Goal: Information Seeking & Learning: Learn about a topic

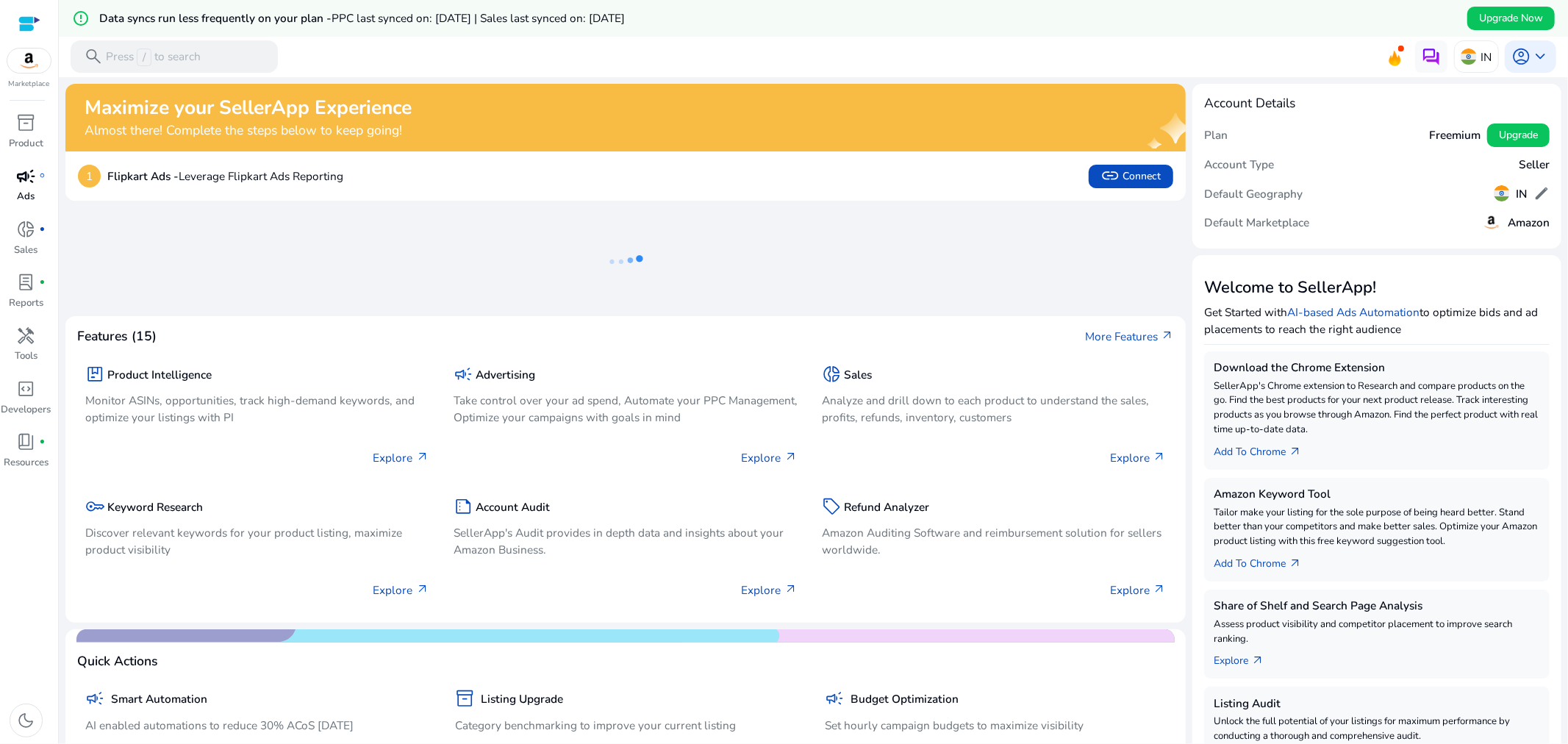
click at [31, 178] on span "campaign" at bounding box center [26, 176] width 19 height 19
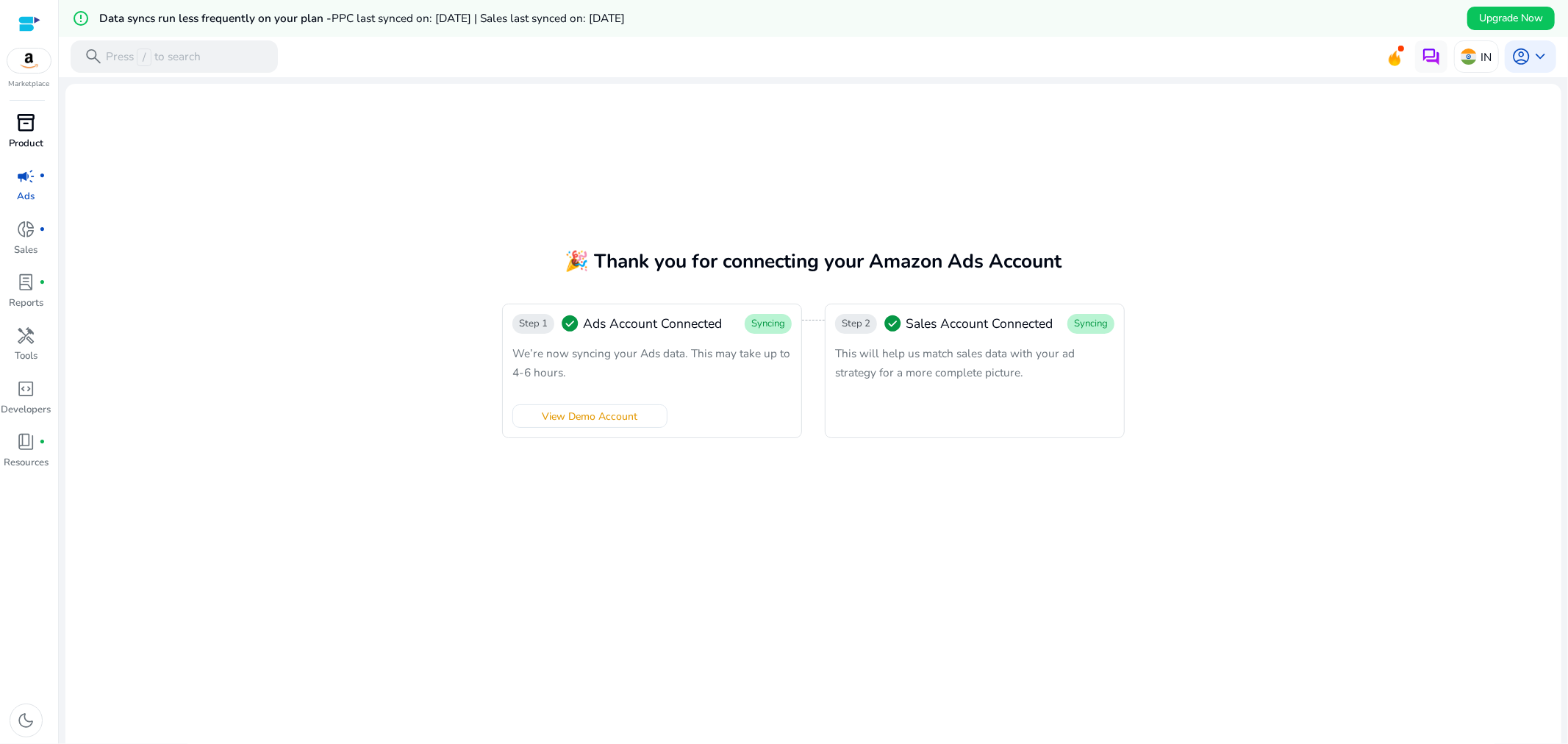
click at [33, 137] on p "Product" at bounding box center [26, 144] width 34 height 15
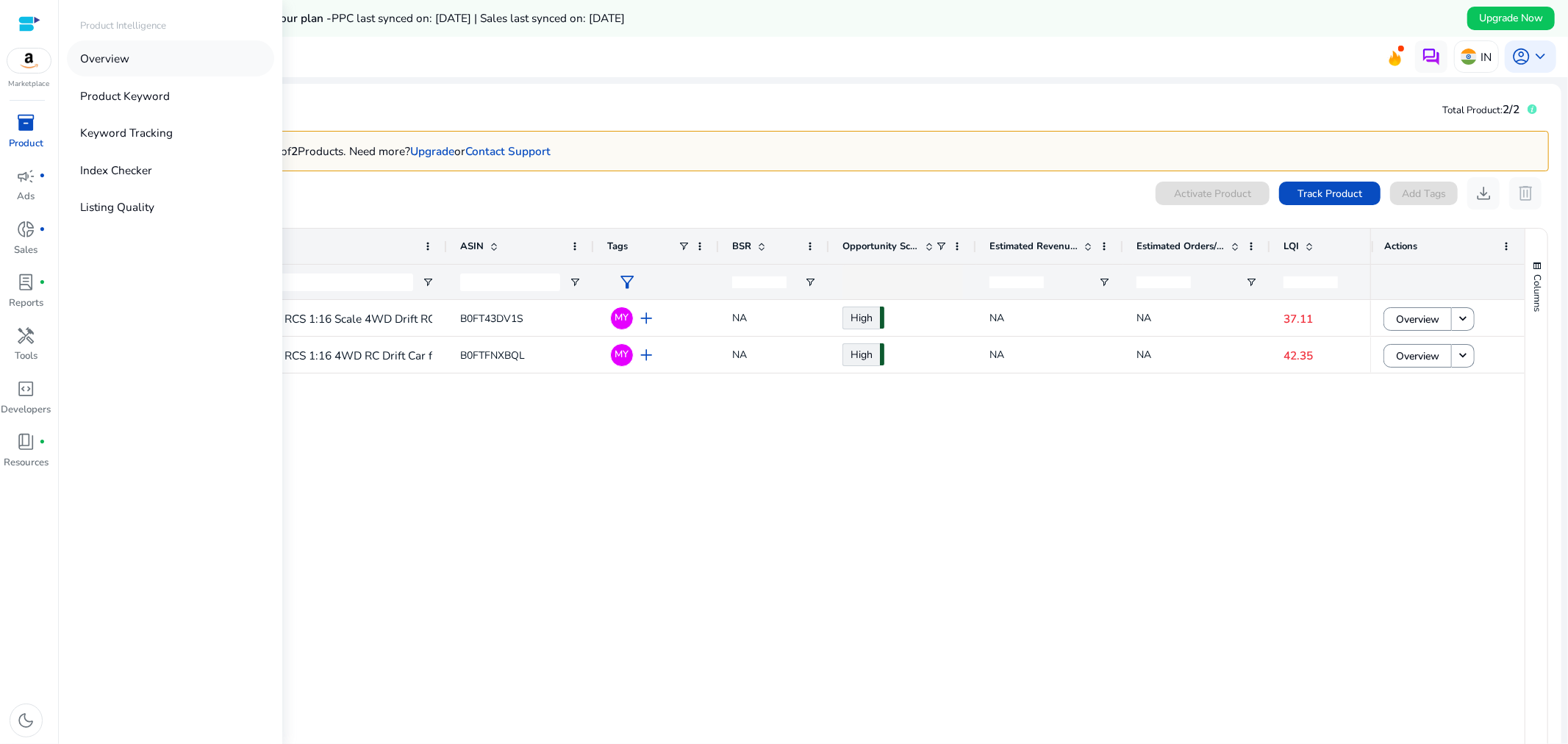
click at [186, 63] on link "Overview" at bounding box center [171, 58] width 208 height 36
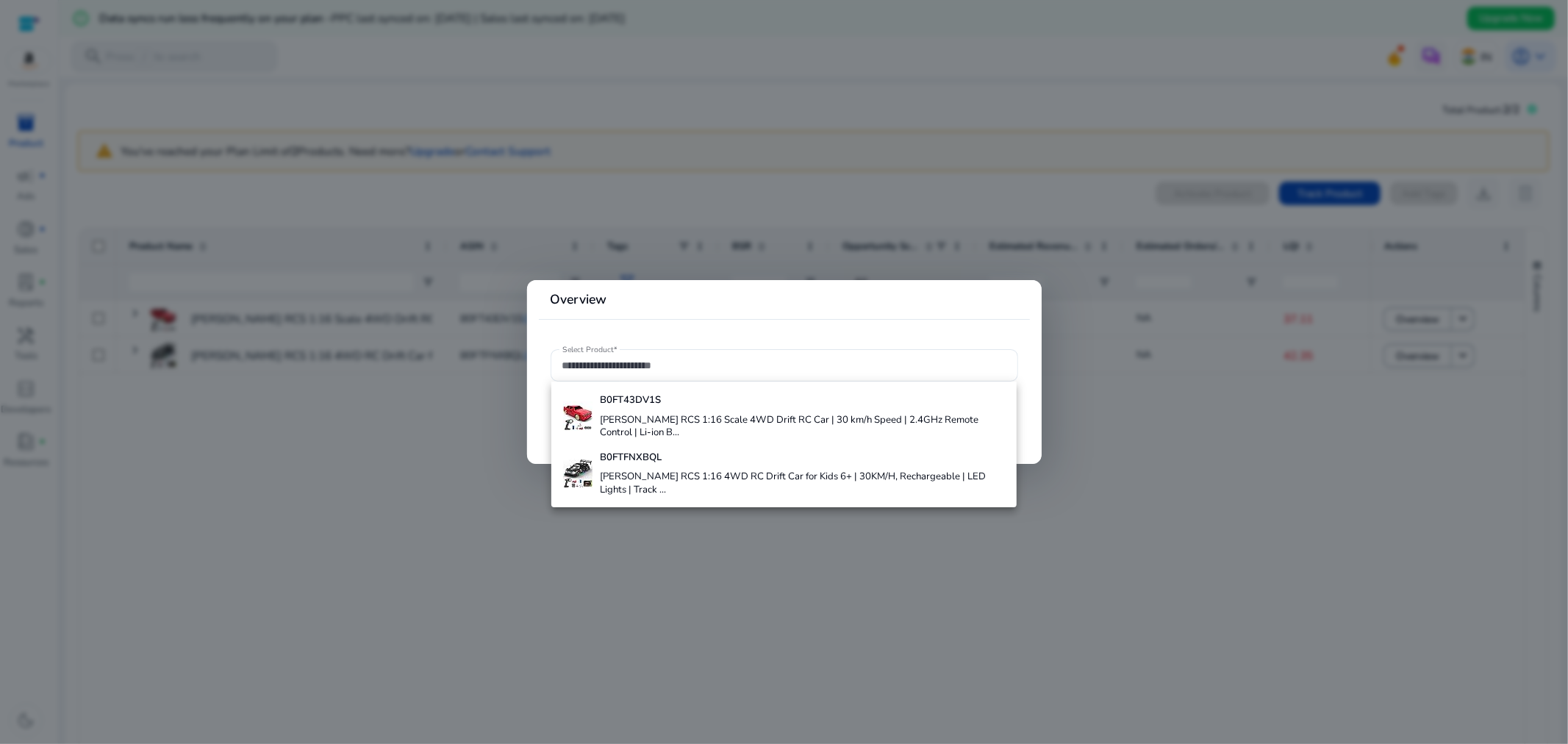
click at [474, 562] on div at bounding box center [784, 372] width 1568 height 744
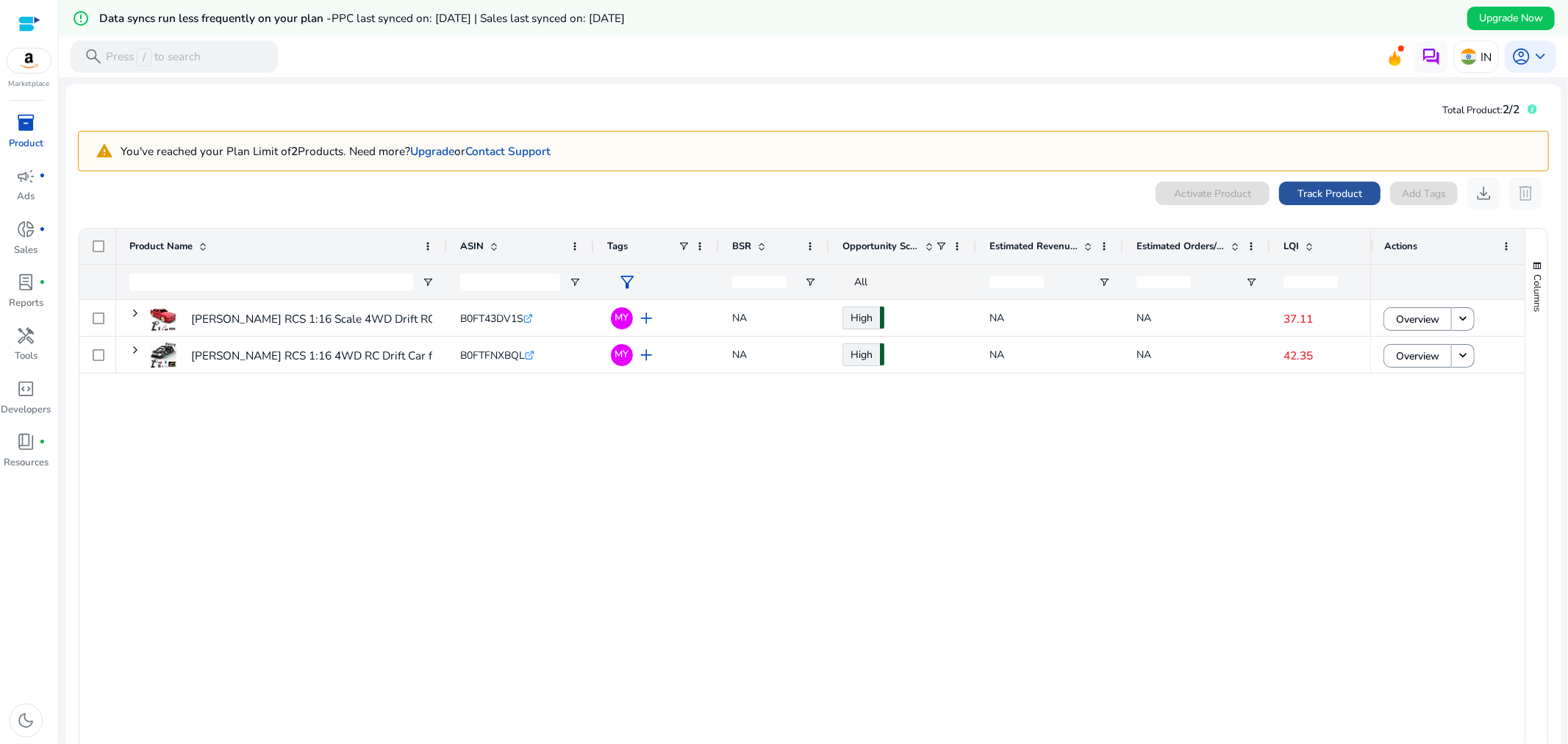
click at [1287, 186] on span at bounding box center [1330, 193] width 102 height 35
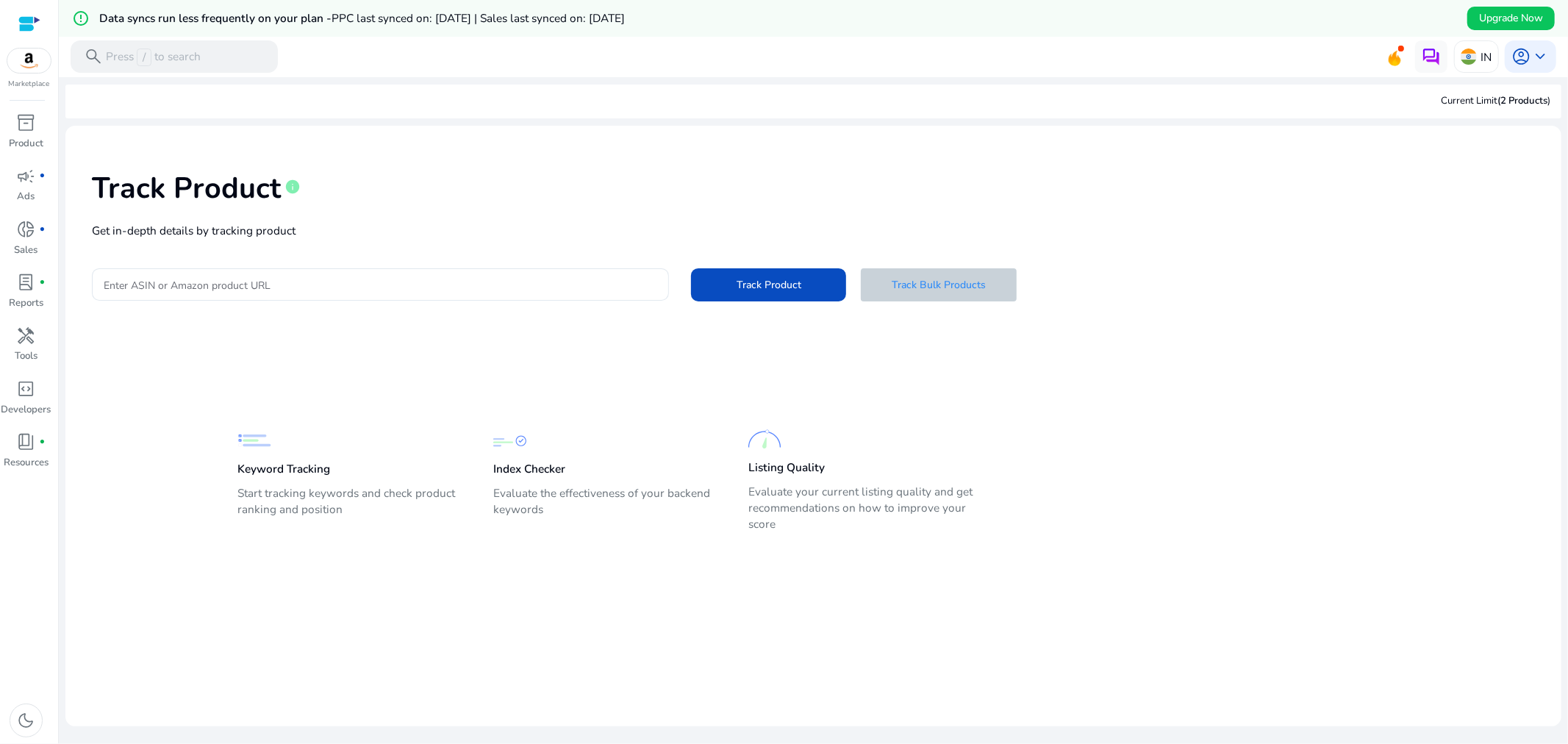
click at [969, 299] on span at bounding box center [939, 284] width 155 height 35
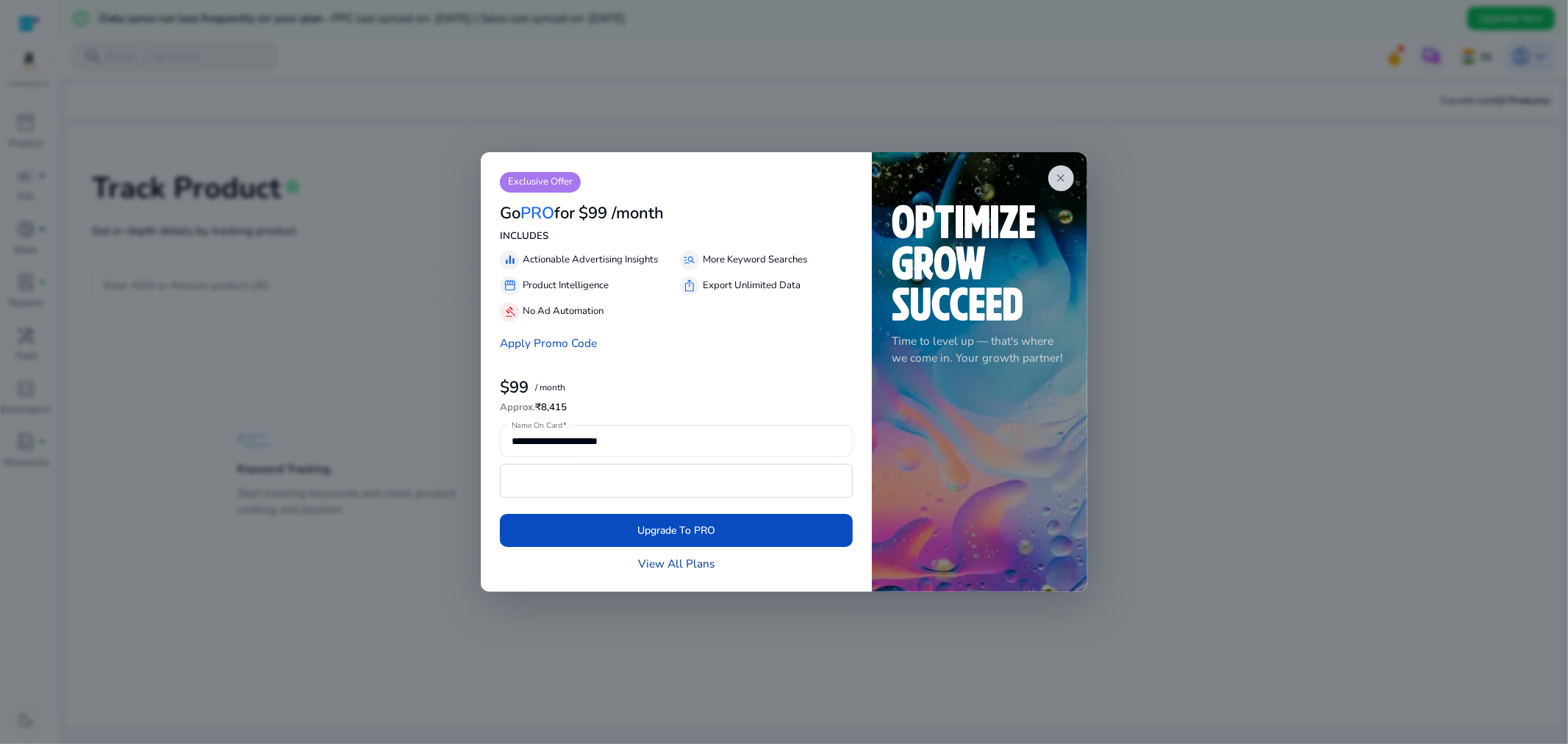
click at [686, 559] on link "View All Plans" at bounding box center [676, 564] width 77 height 17
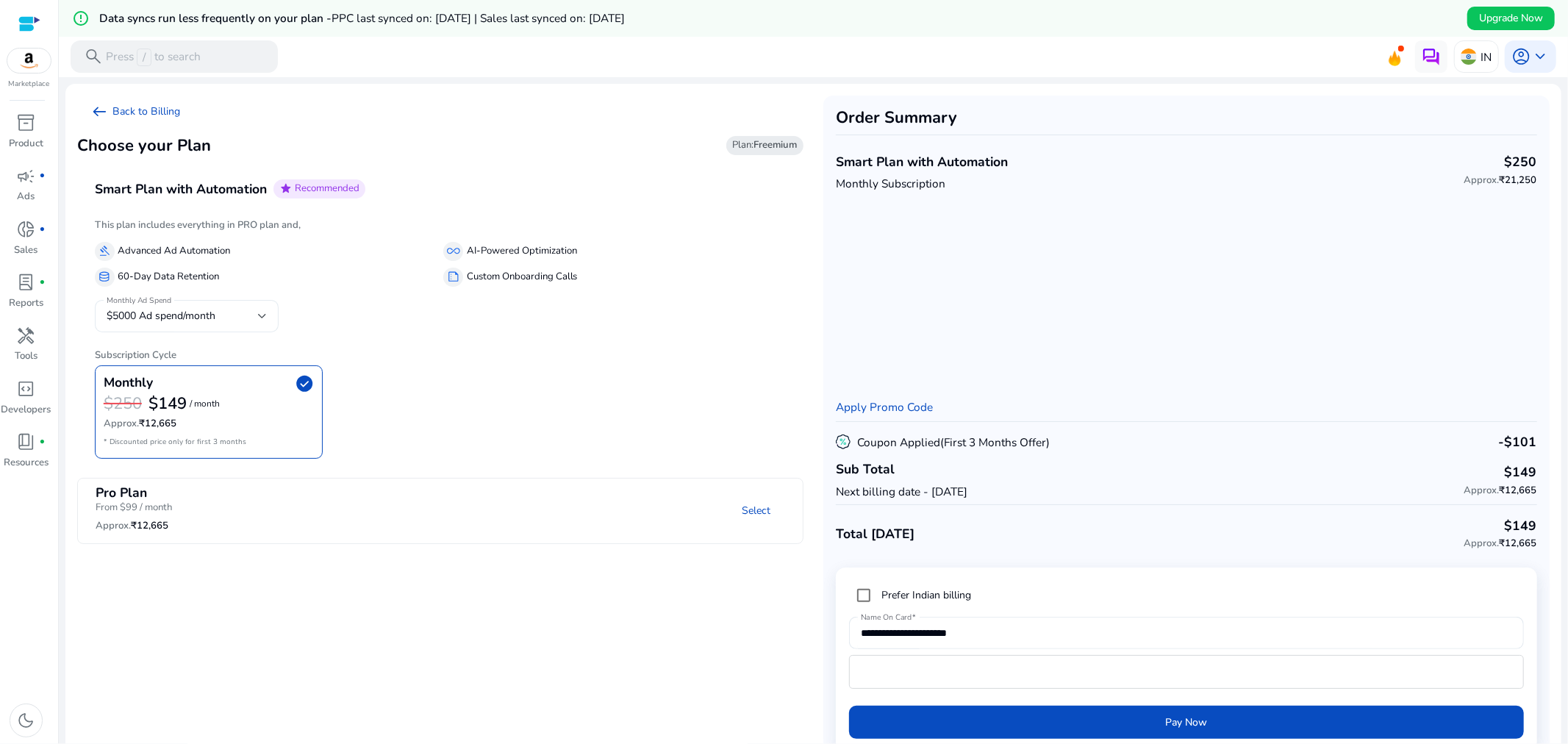
click at [250, 313] on div "$5000 Ad spend/month" at bounding box center [183, 317] width 151 height 17
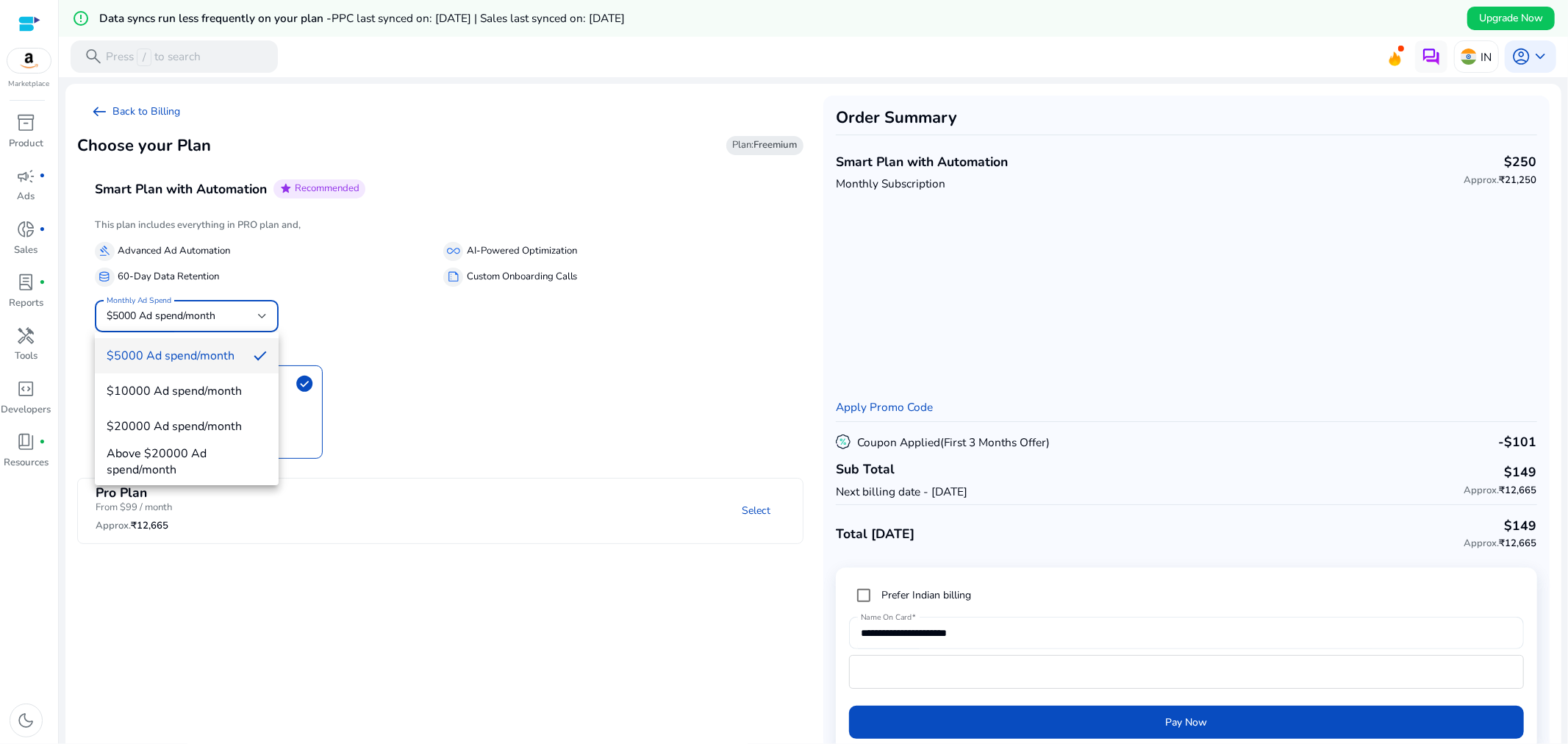
click at [463, 332] on div at bounding box center [784, 372] width 1568 height 744
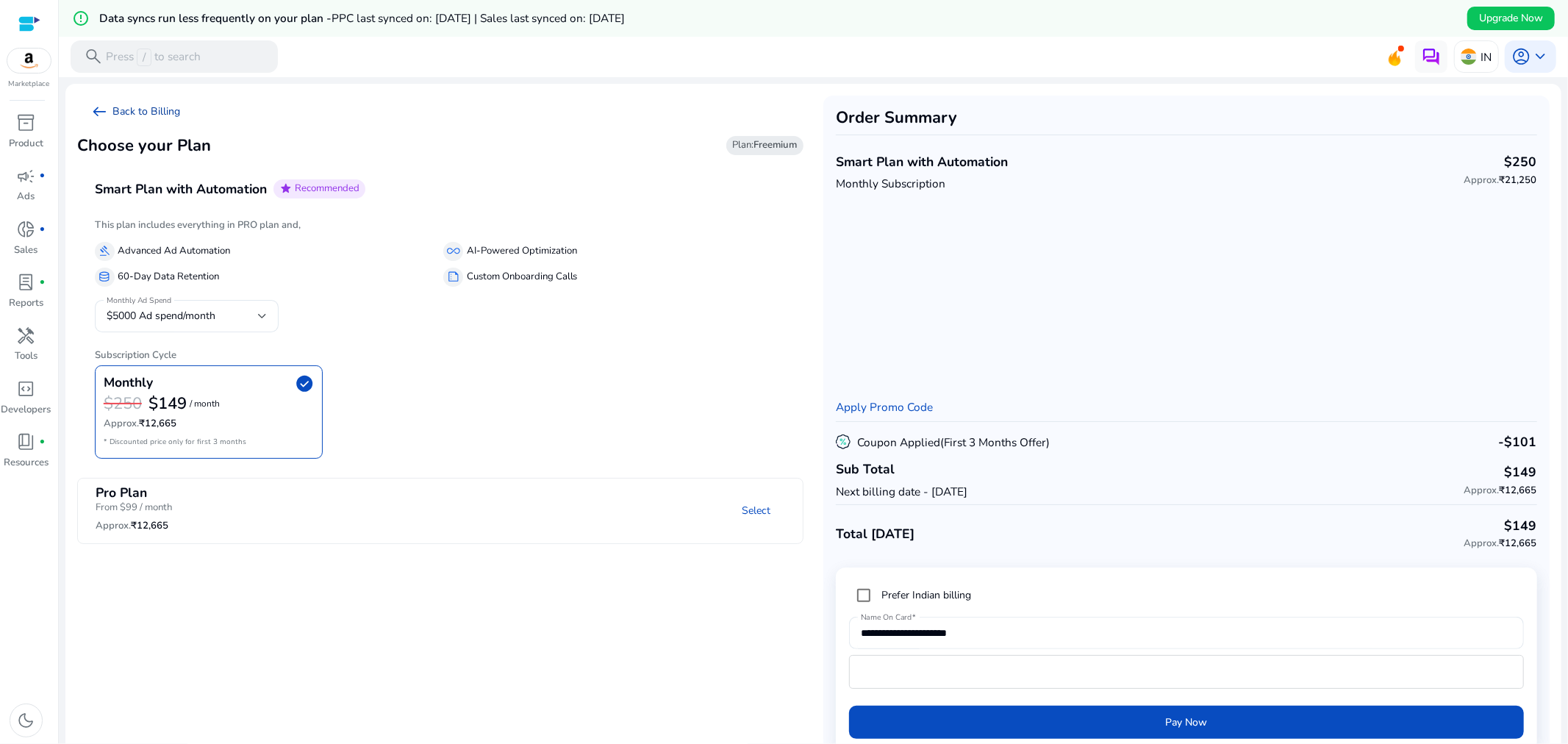
click at [147, 122] on link "arrow_left_alt Back to Billing" at bounding box center [136, 112] width 116 height 32
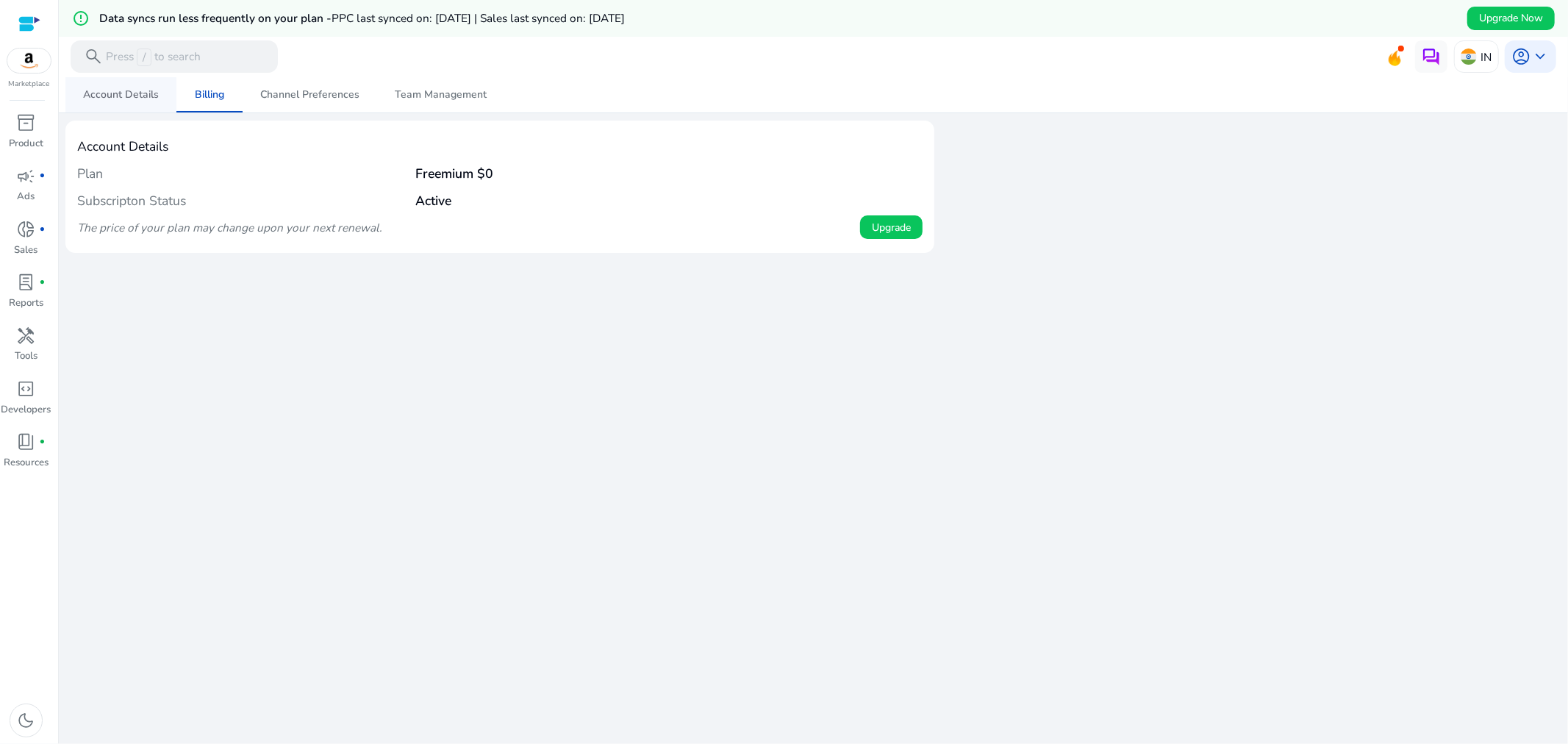
click at [96, 100] on span "Account Details" at bounding box center [121, 94] width 76 height 10
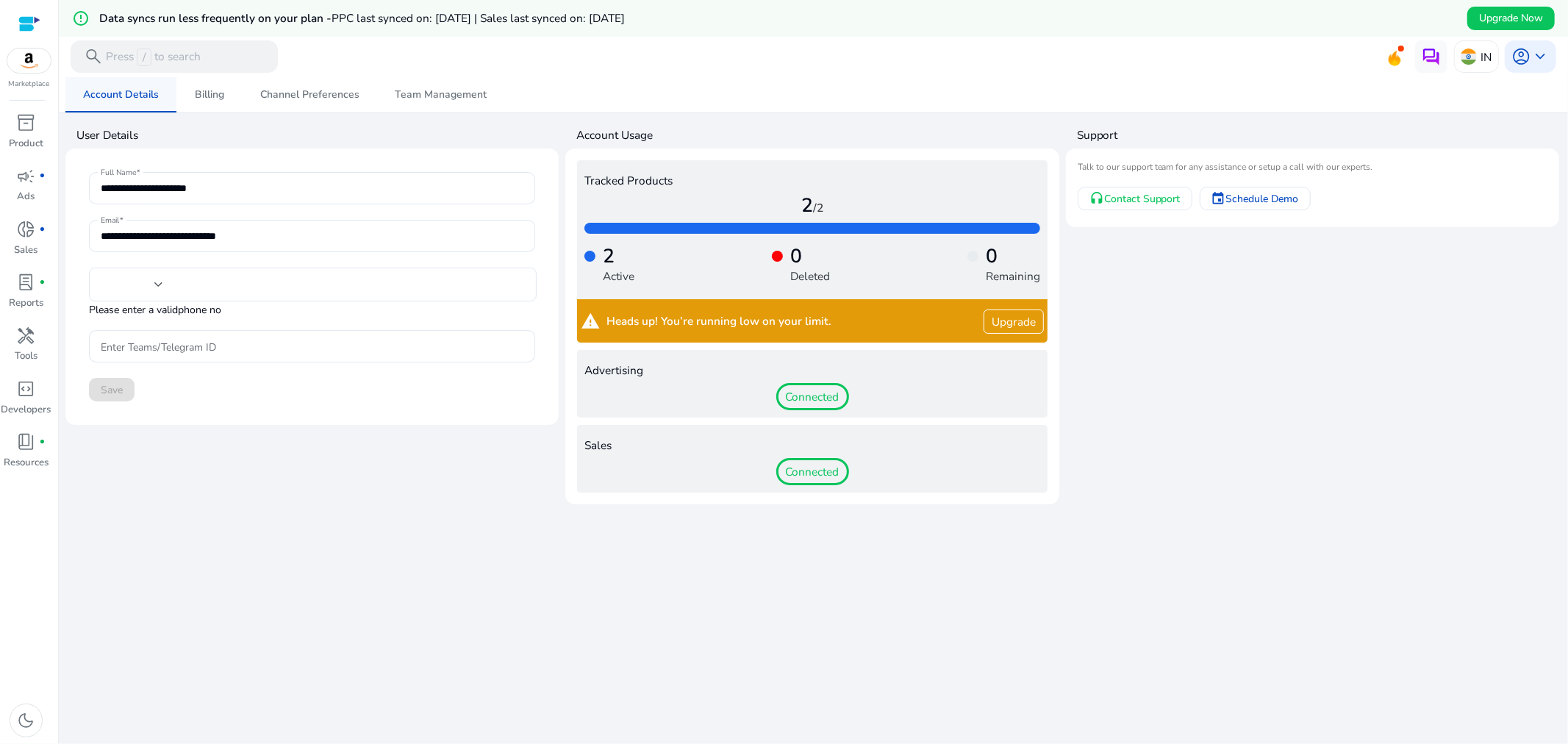
type input "***"
click at [30, 235] on span "donut_small" at bounding box center [26, 229] width 19 height 19
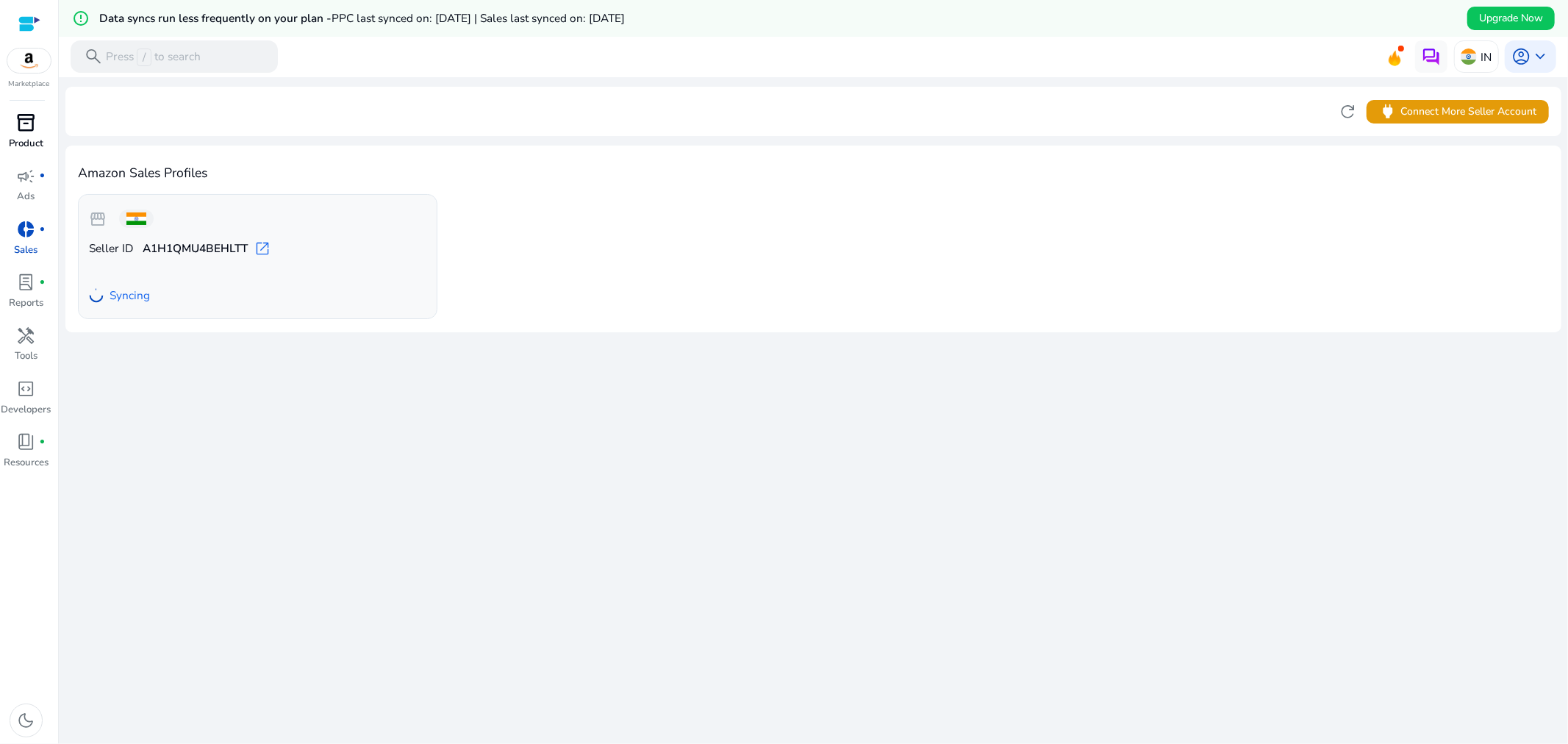
click at [20, 147] on p "Product" at bounding box center [26, 144] width 34 height 15
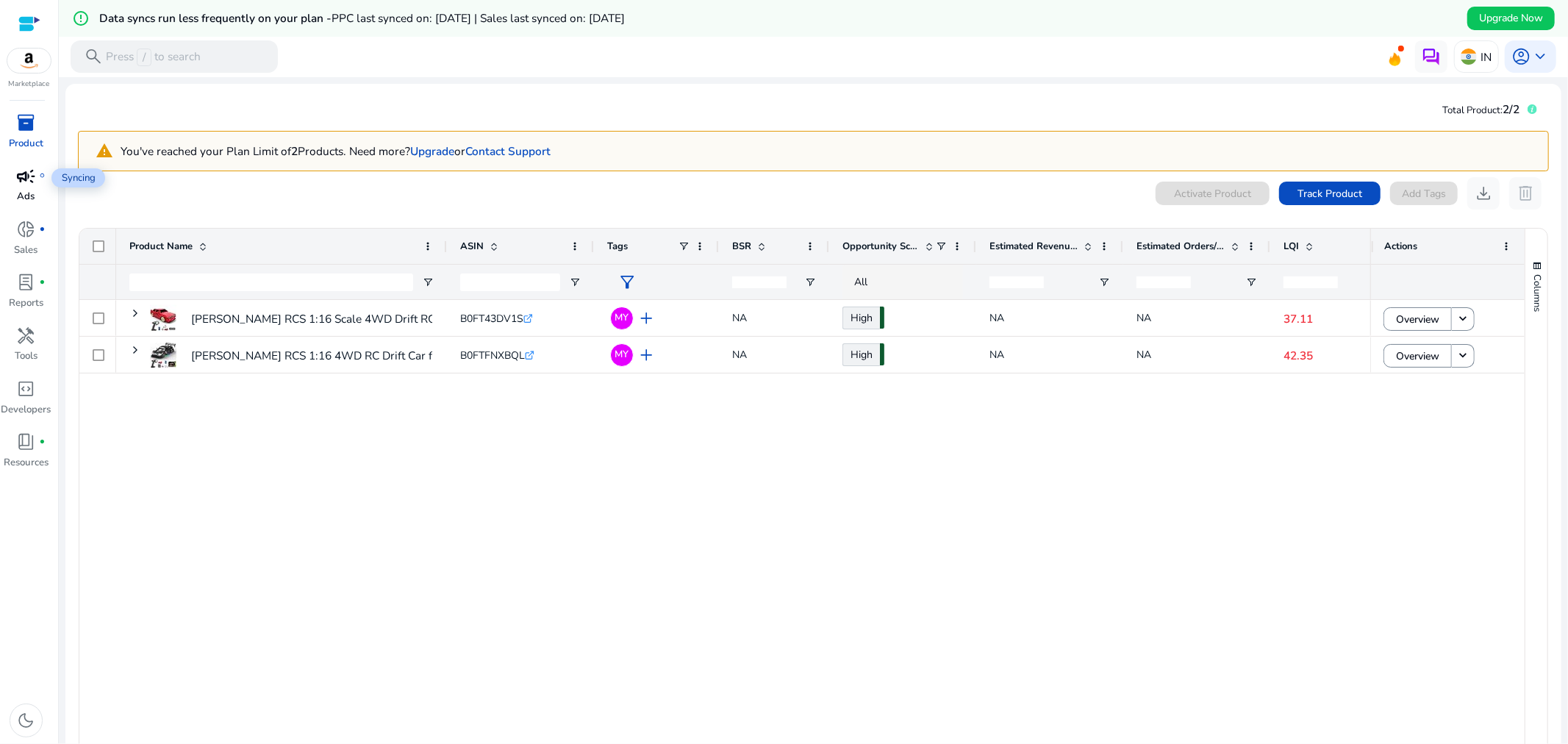
click at [23, 179] on span "campaign" at bounding box center [26, 176] width 19 height 19
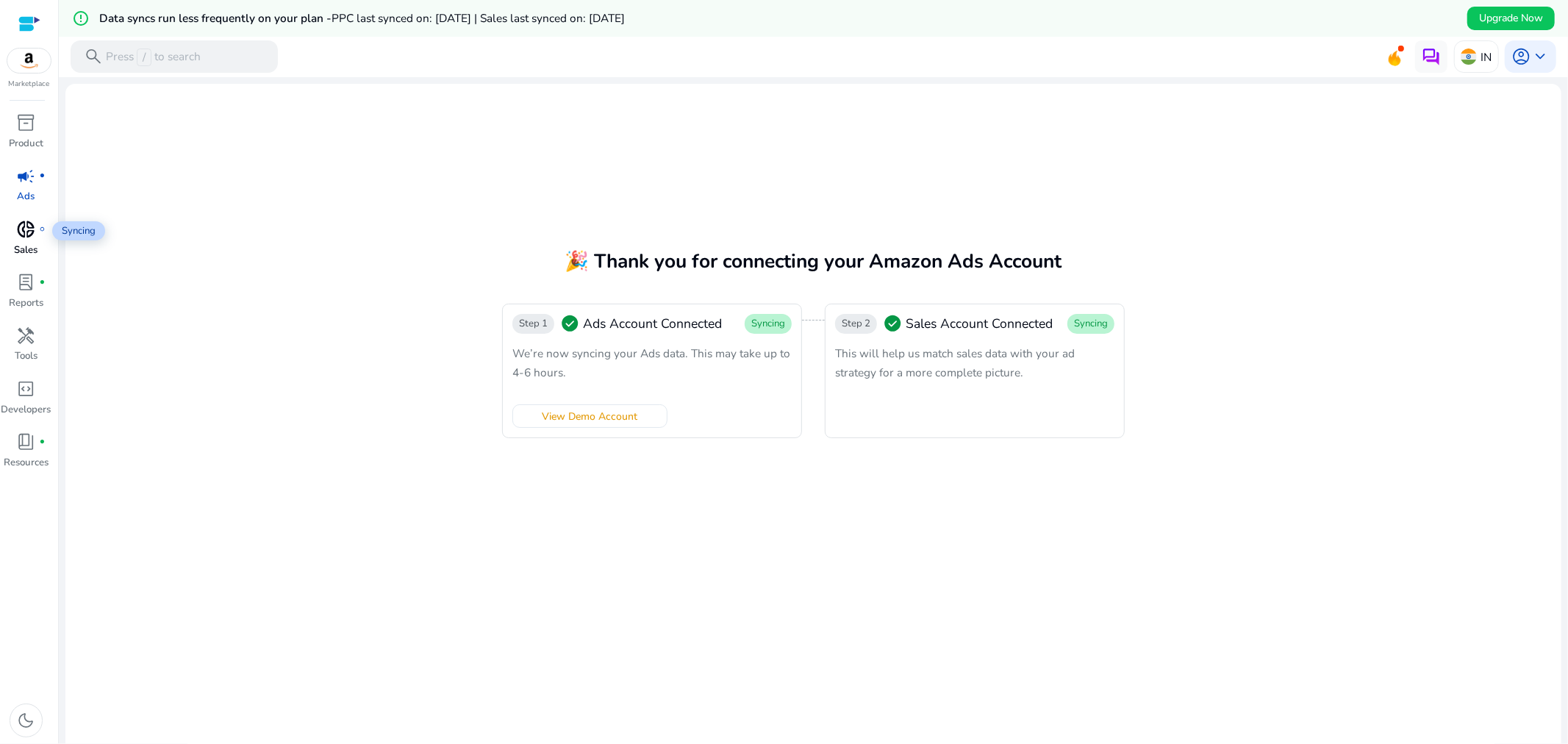
click at [26, 229] on span "donut_small" at bounding box center [26, 229] width 19 height 19
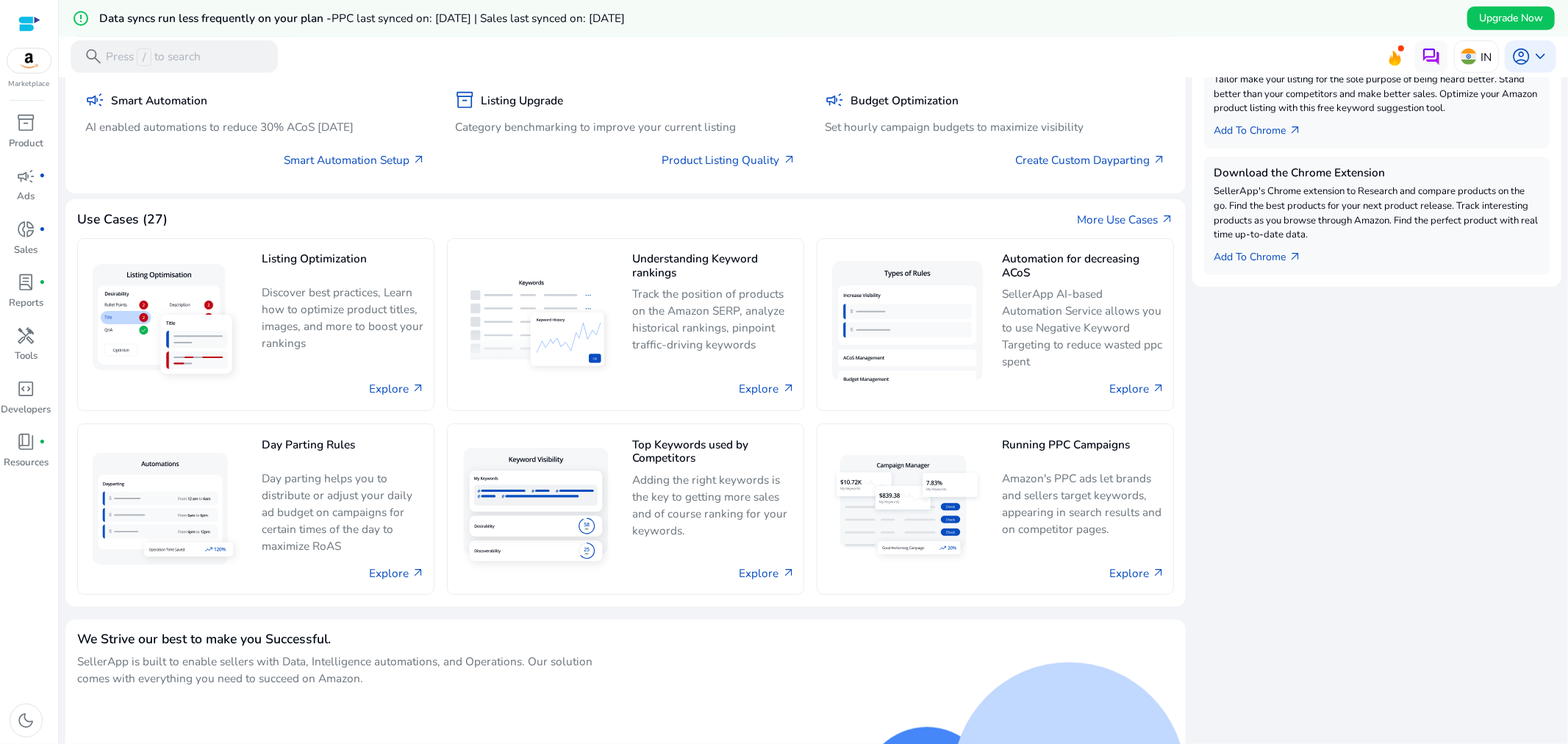
scroll to position [646, 0]
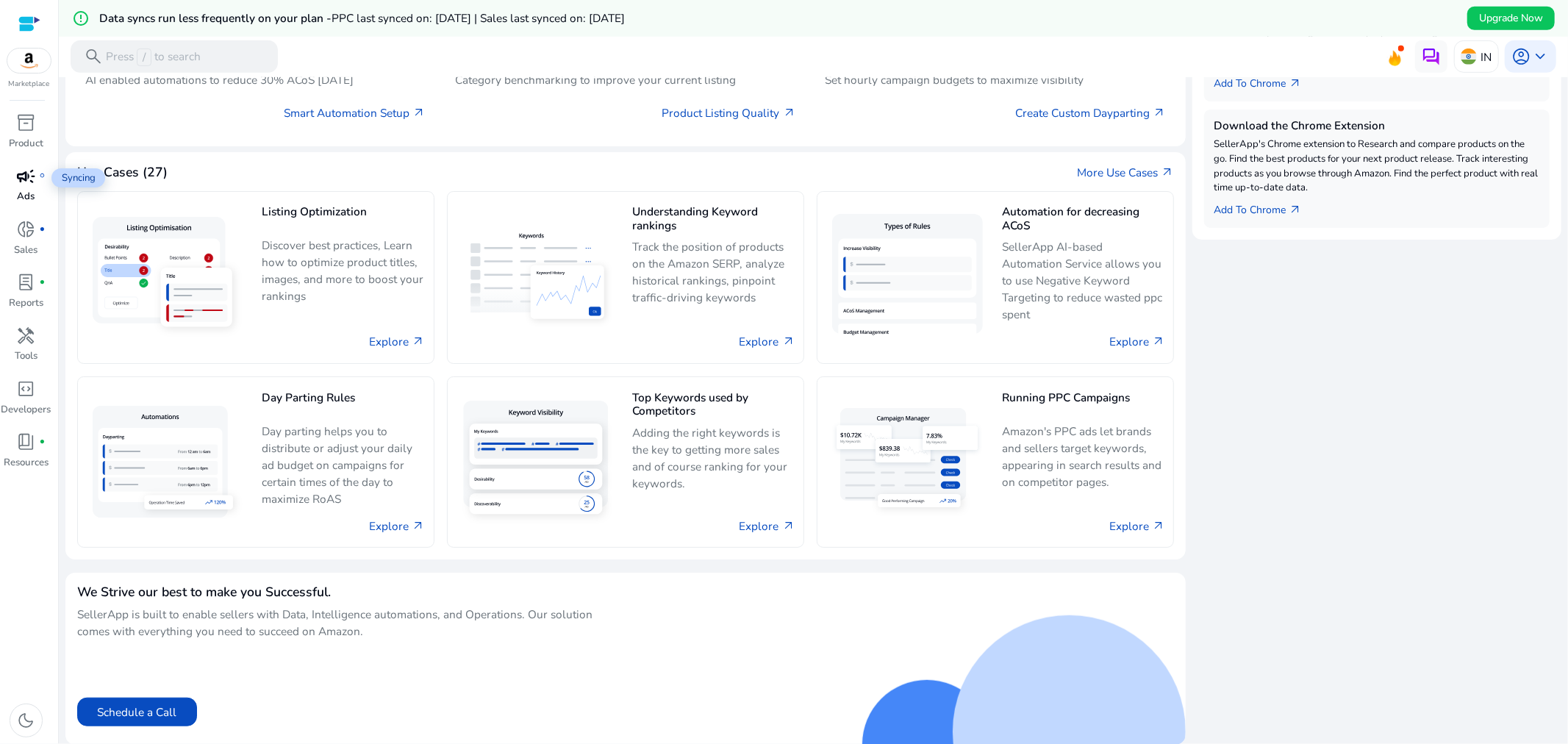
click at [27, 180] on span "campaign" at bounding box center [26, 176] width 19 height 19
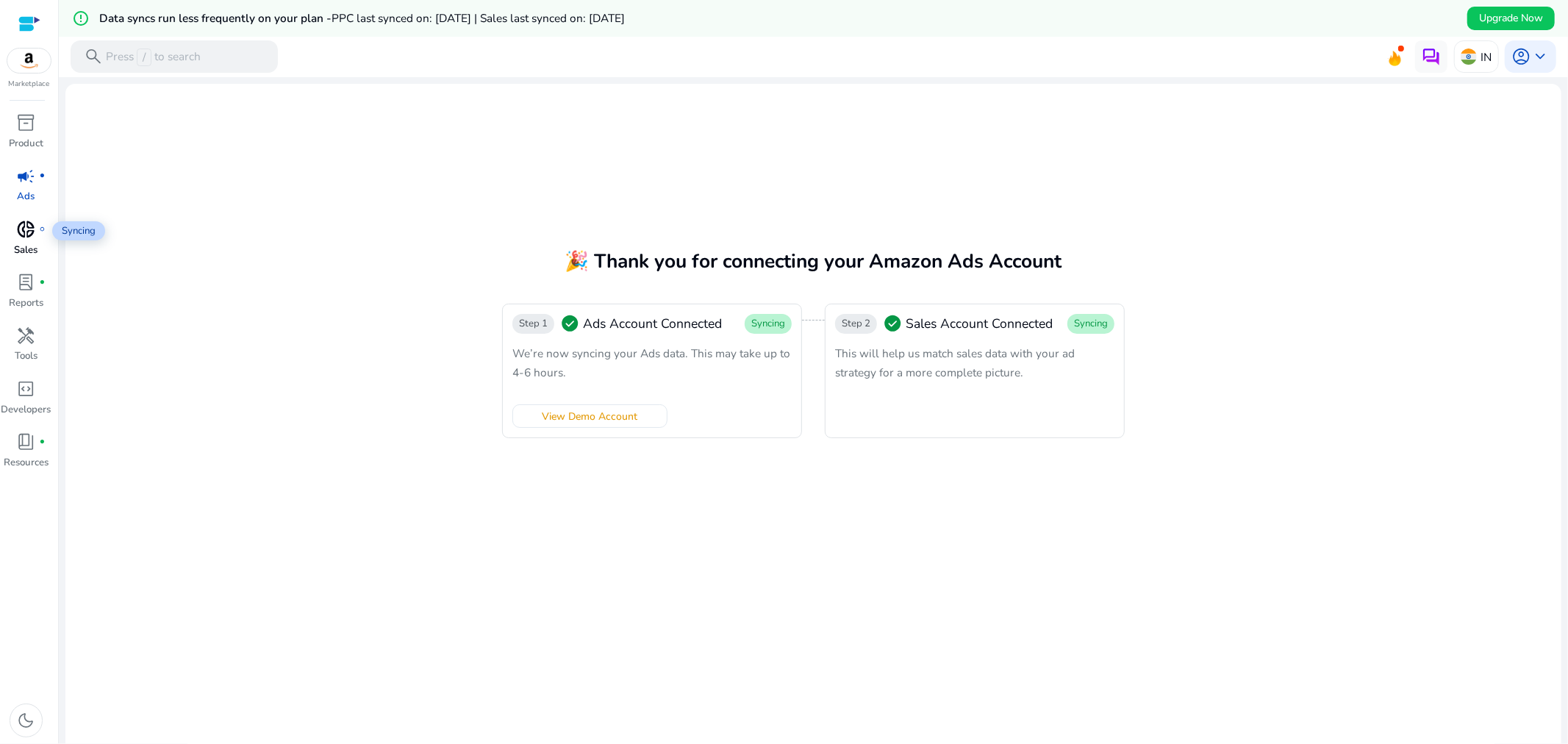
click at [27, 226] on span "donut_small" at bounding box center [26, 229] width 19 height 19
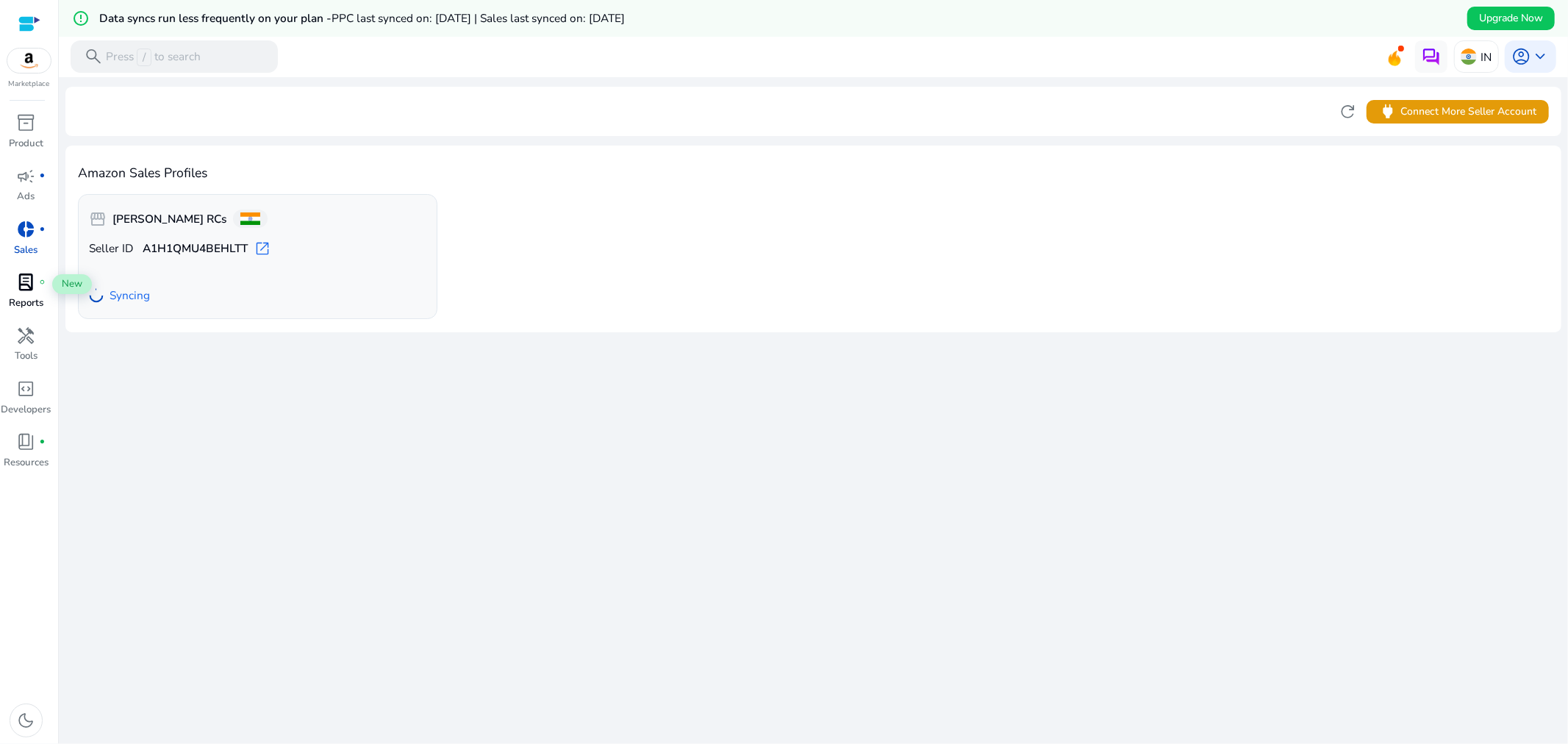
click at [39, 284] on span "fiber_manual_record" at bounding box center [42, 282] width 6 height 6
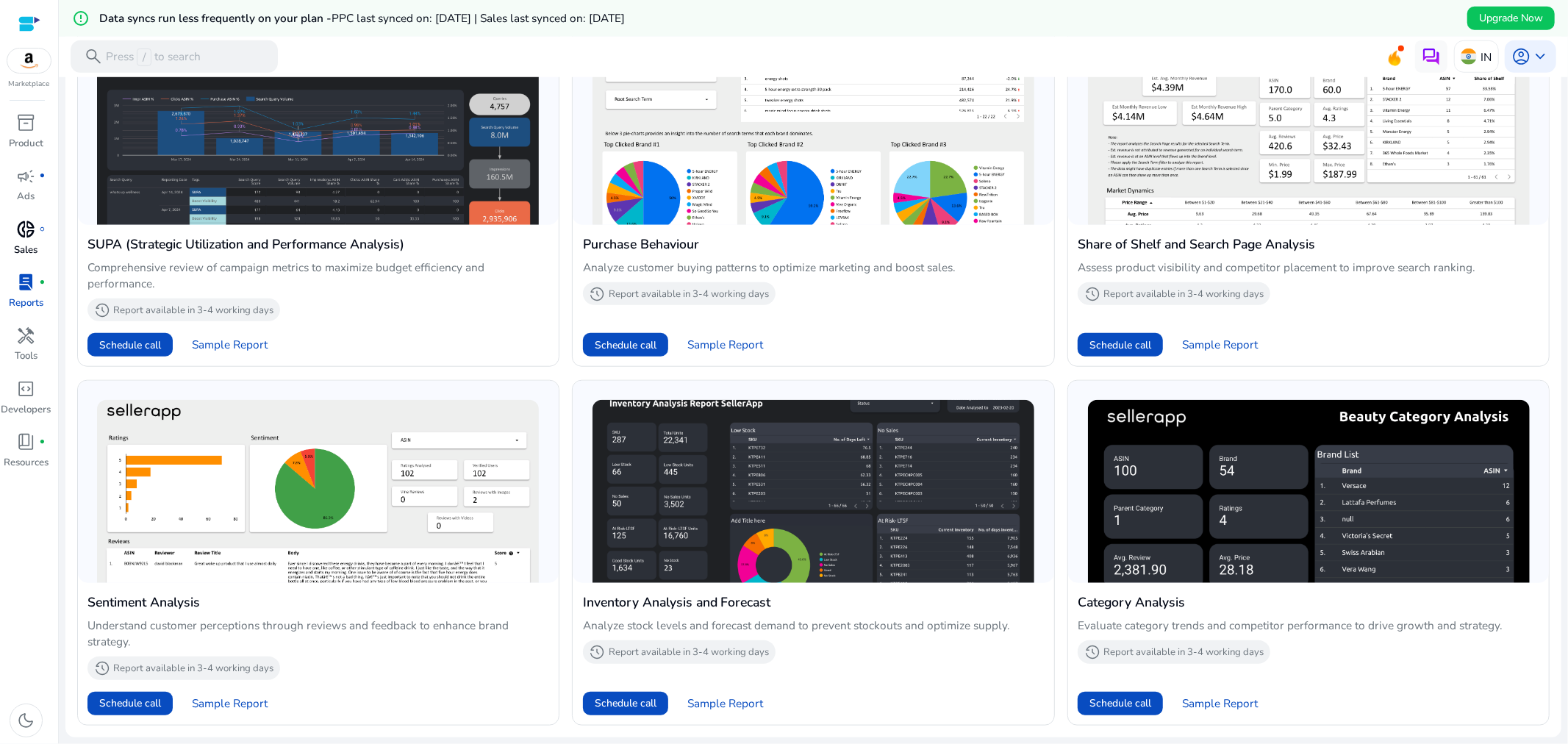
scroll to position [999, 0]
click at [16, 346] on div "handyman" at bounding box center [26, 336] width 45 height 26
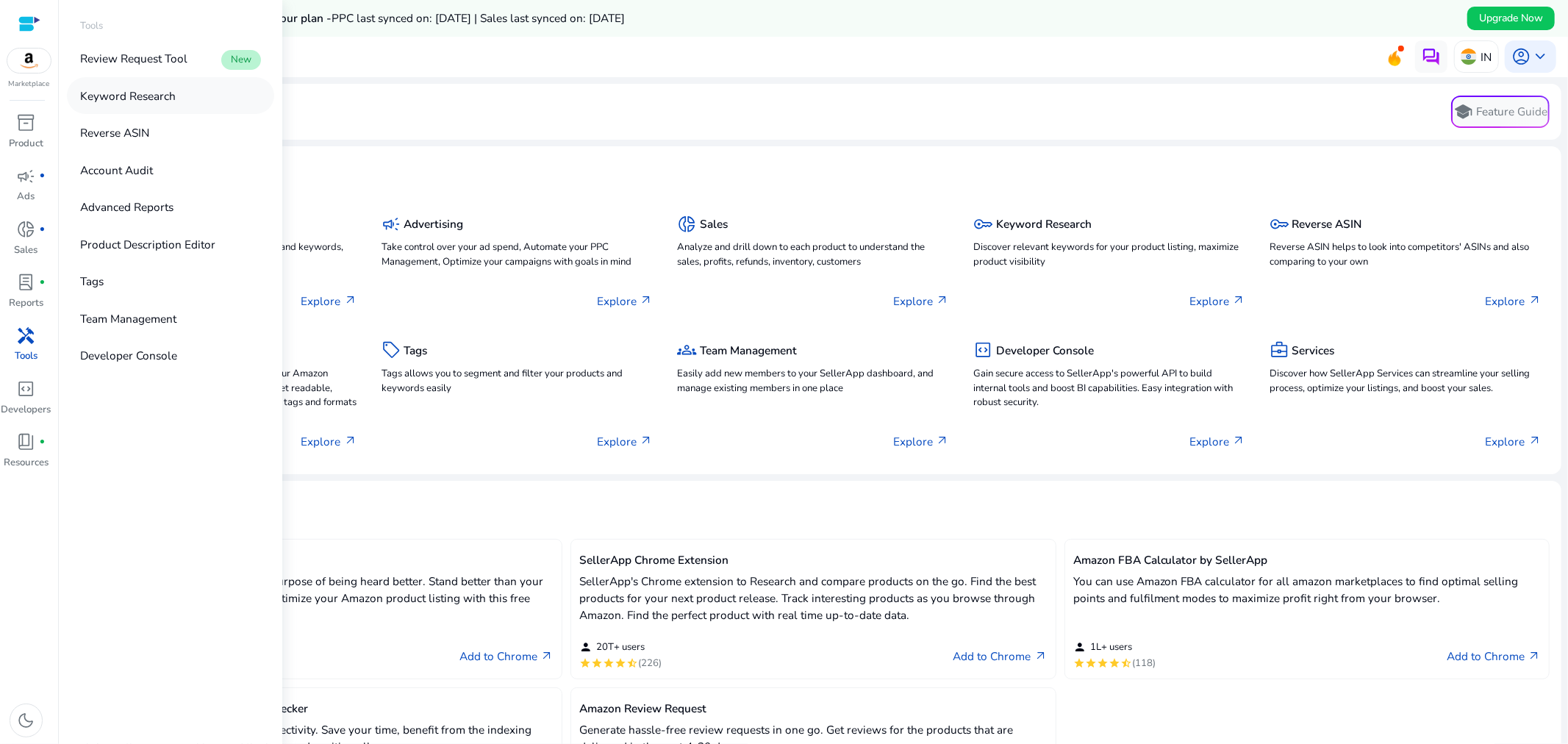
click at [176, 87] on link "Keyword Research" at bounding box center [171, 95] width 208 height 36
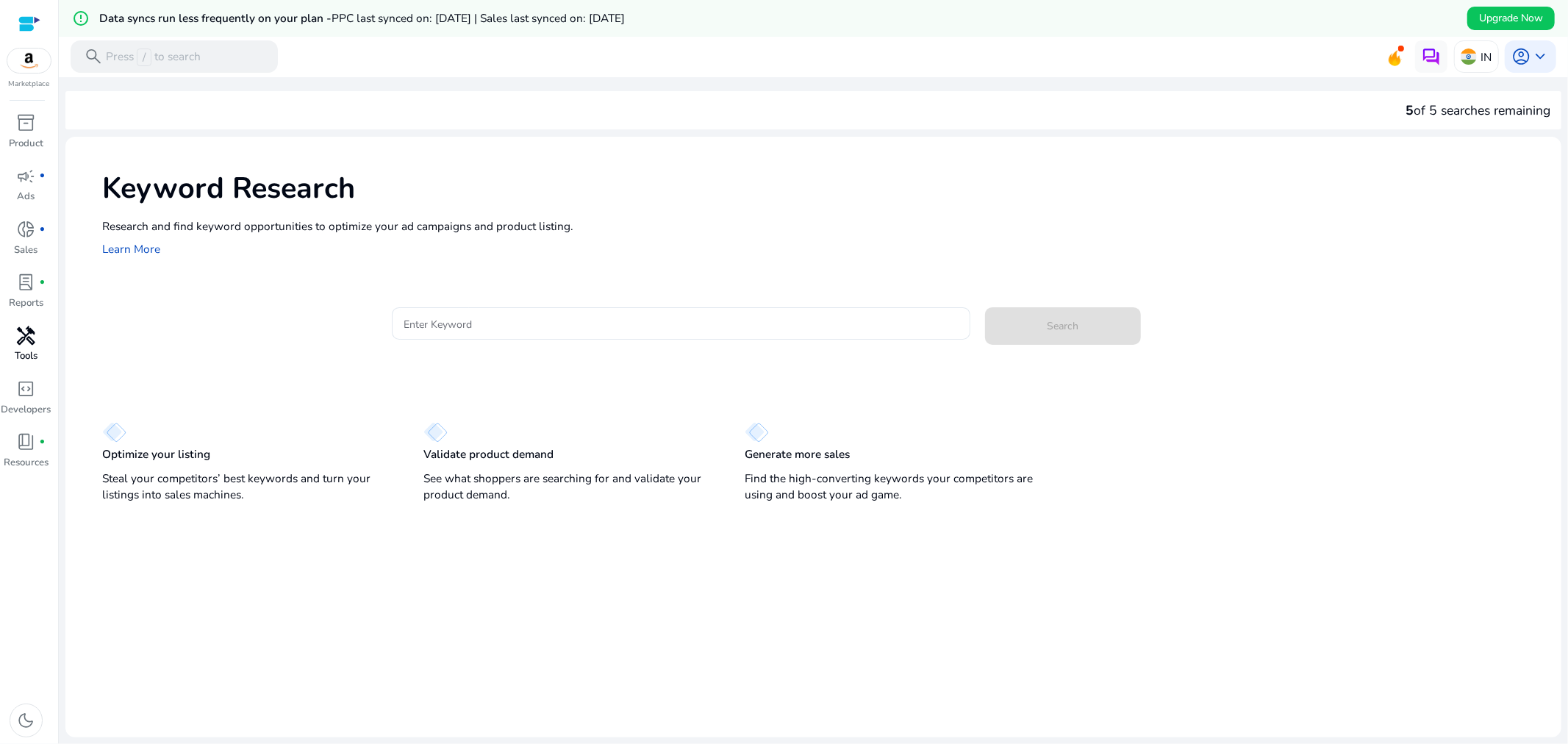
click at [23, 333] on span "handyman" at bounding box center [26, 336] width 19 height 19
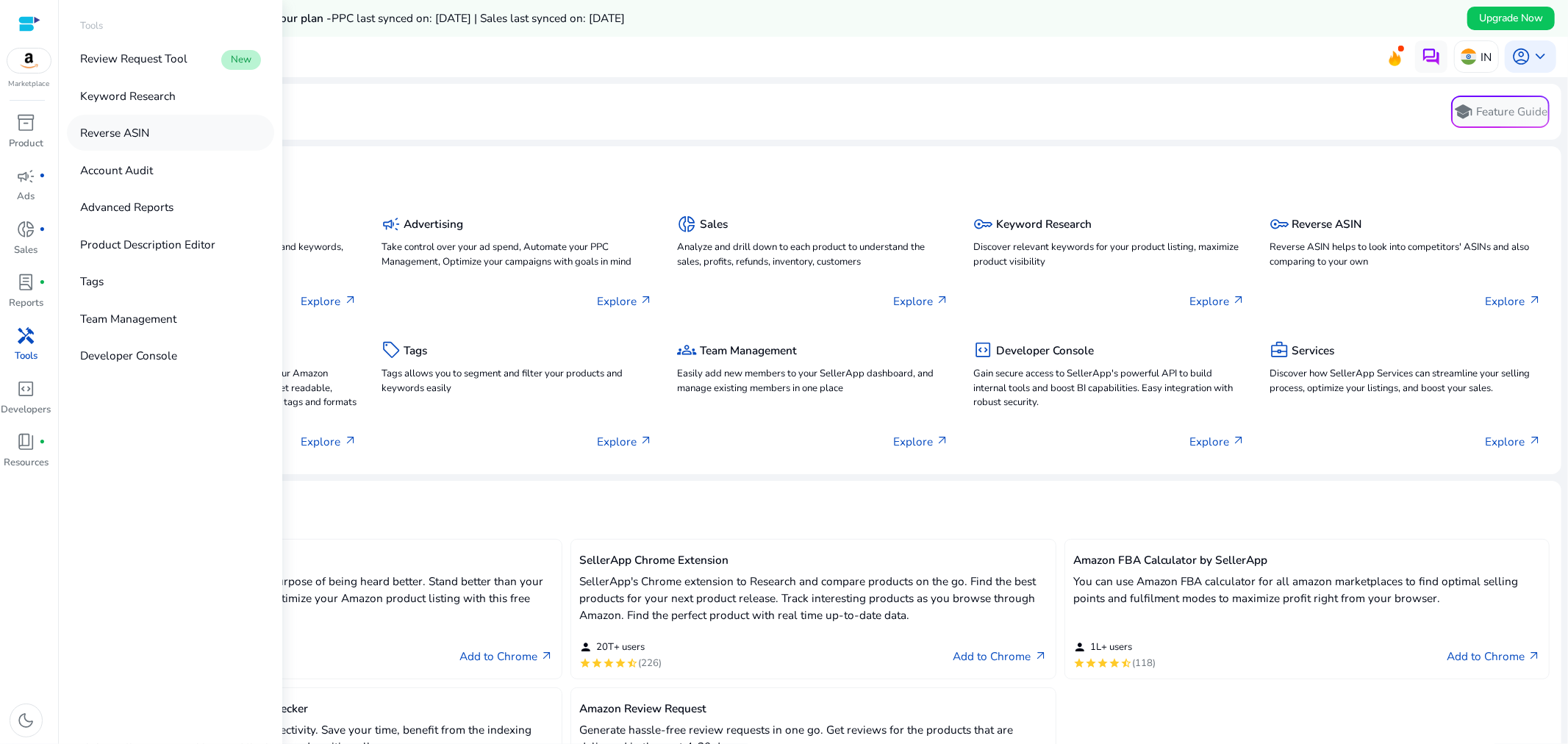
click at [209, 129] on link "Reverse ASIN" at bounding box center [171, 132] width 208 height 36
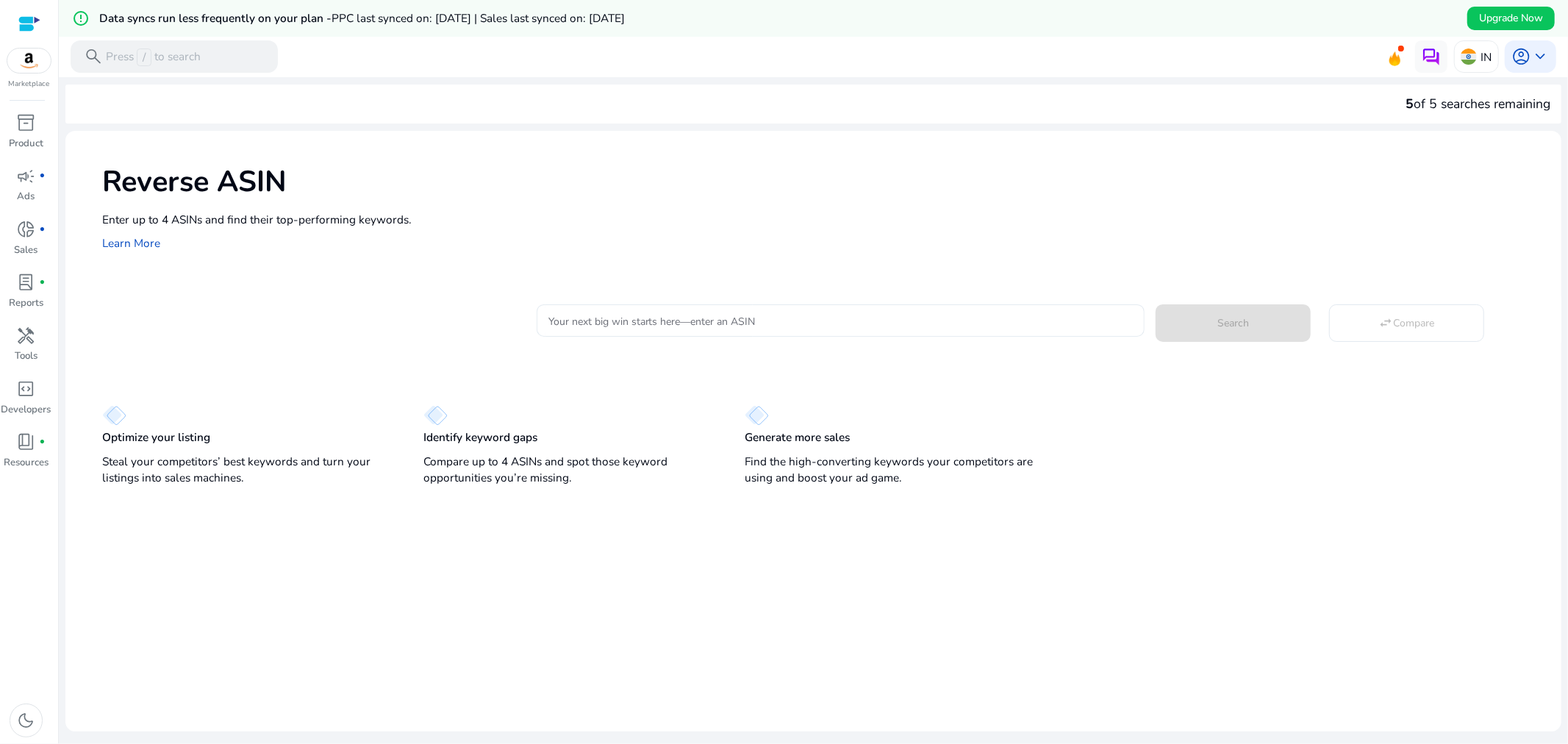
click at [739, 315] on input "Your next big win starts here—enter an ASIN" at bounding box center [840, 321] width 584 height 17
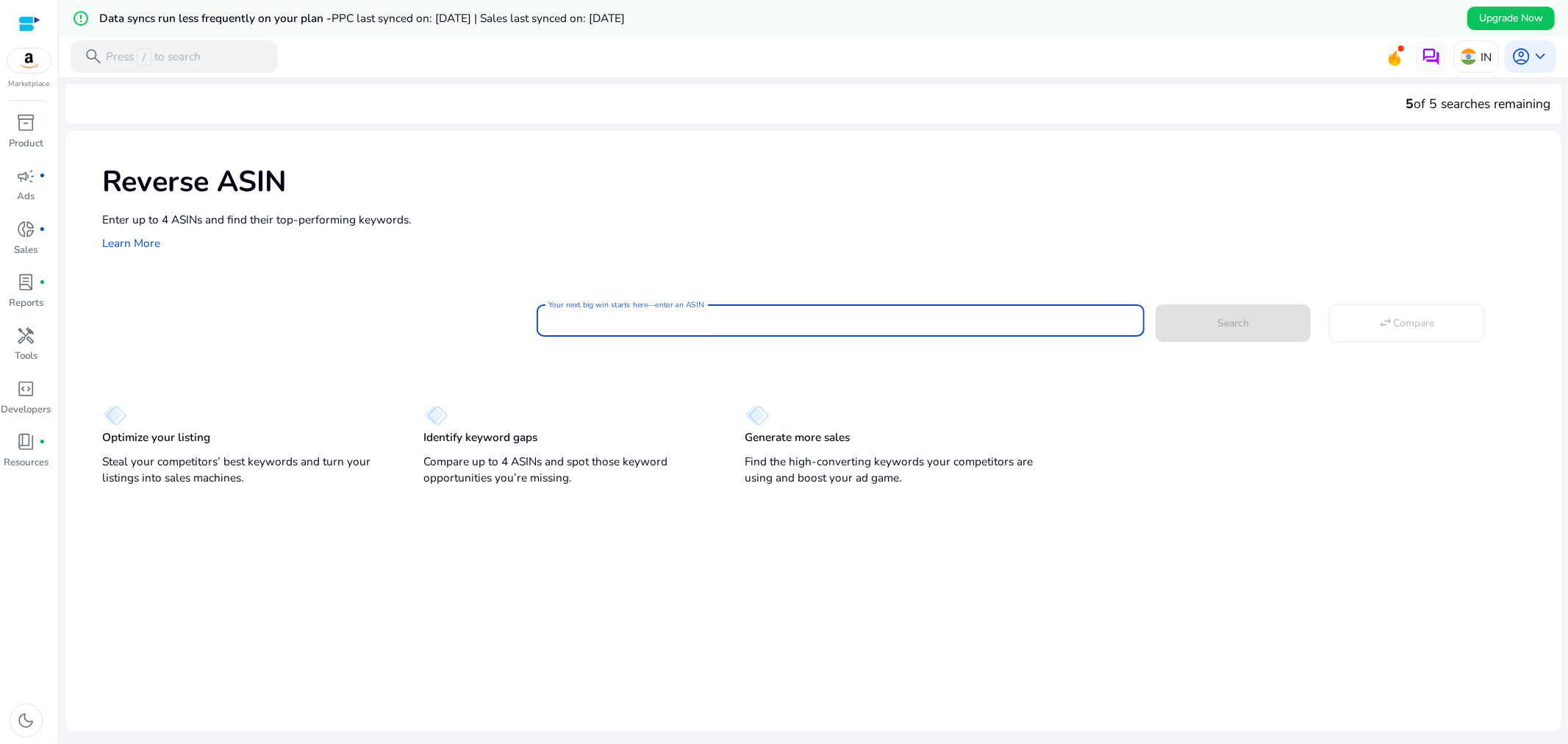
paste input "**********"
type input "**********"
click at [1217, 313] on span at bounding box center [1233, 323] width 155 height 35
